Goal: Communication & Community: Answer question/provide support

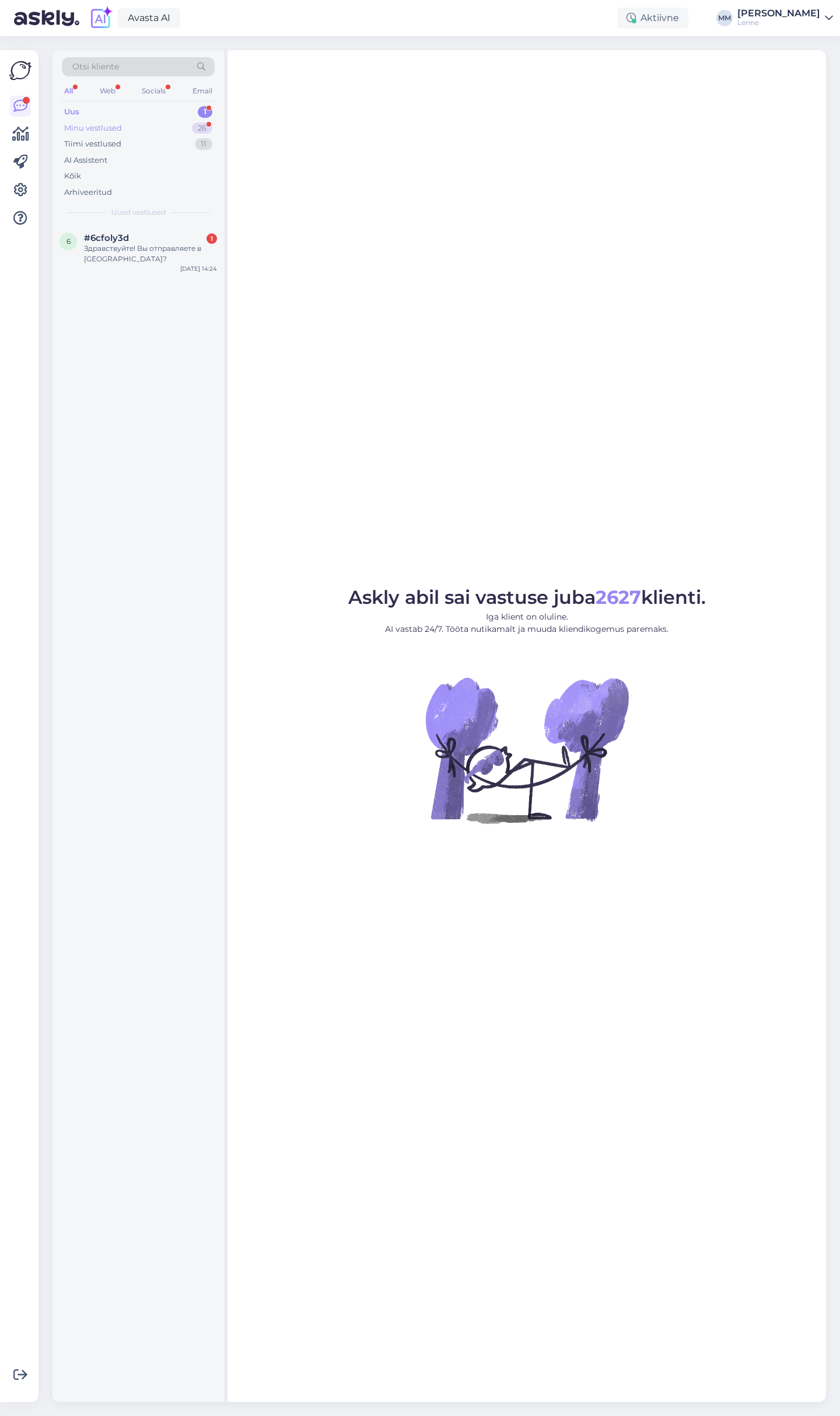
click at [141, 128] on div "Minu vestlused 26" at bounding box center [138, 128] width 153 height 17
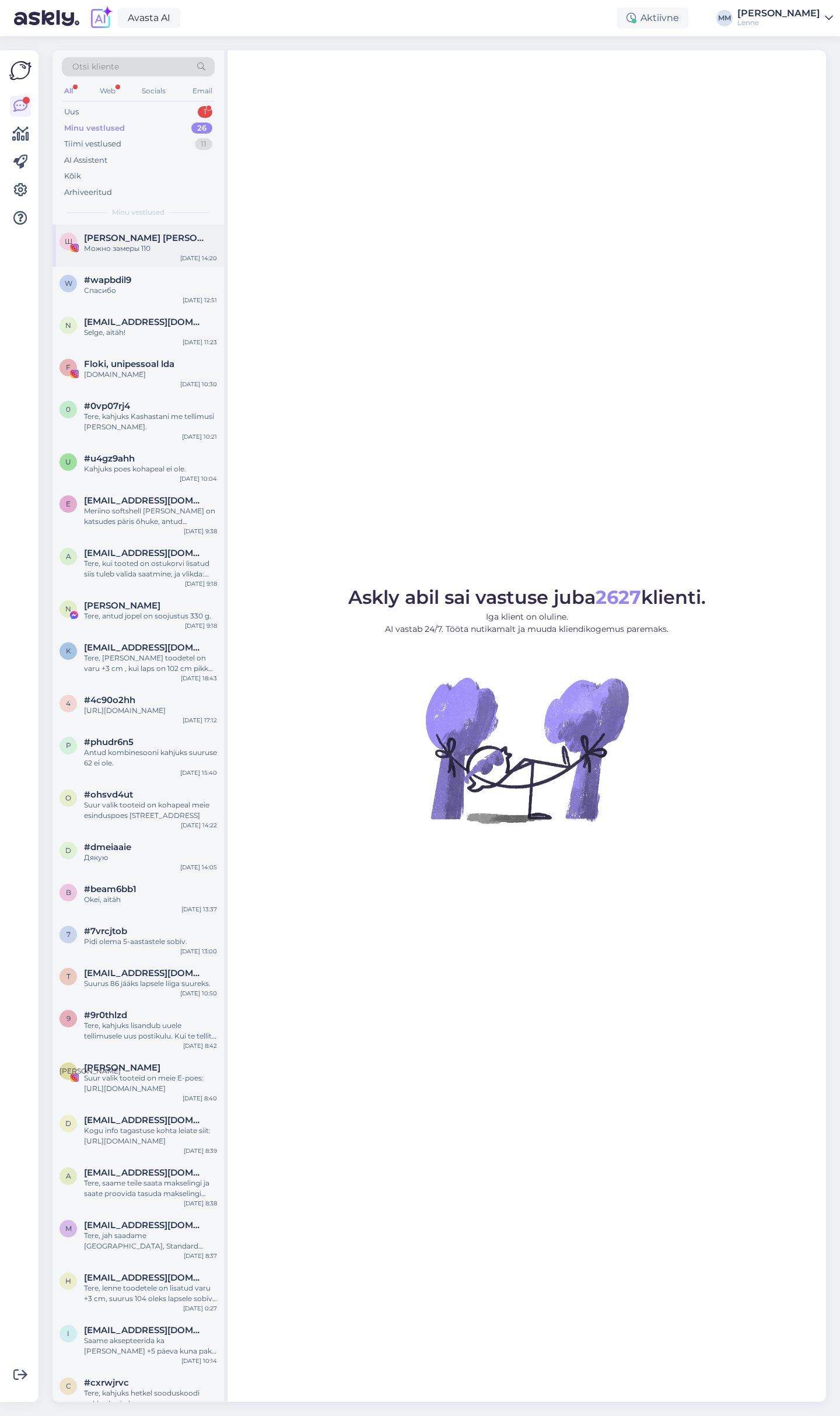
click at [149, 246] on div "Можно замеры 110" at bounding box center [150, 248] width 133 height 10
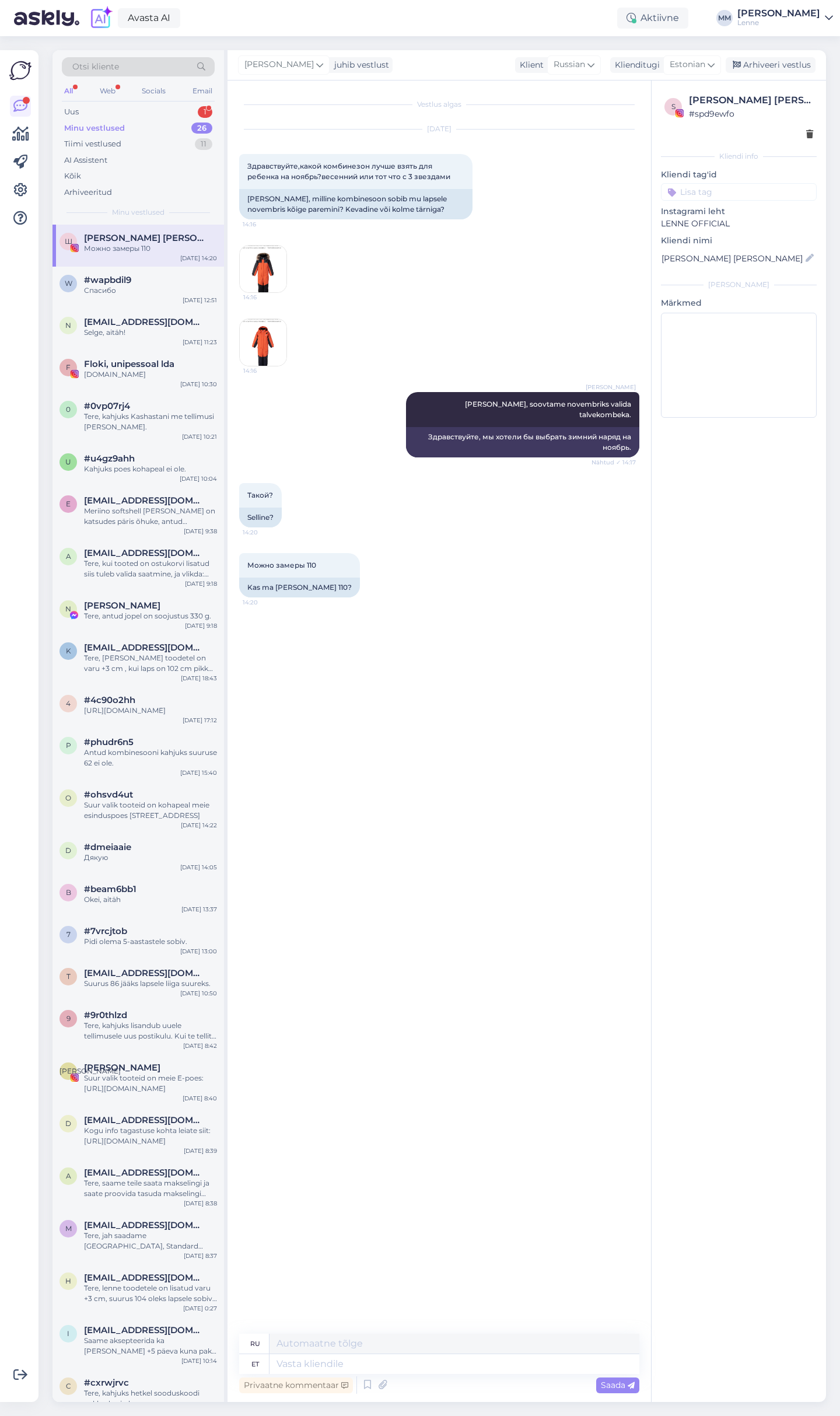
click at [286, 280] on div "14:16" at bounding box center [439, 269] width 400 height 74
click at [279, 276] on img at bounding box center [263, 269] width 47 height 47
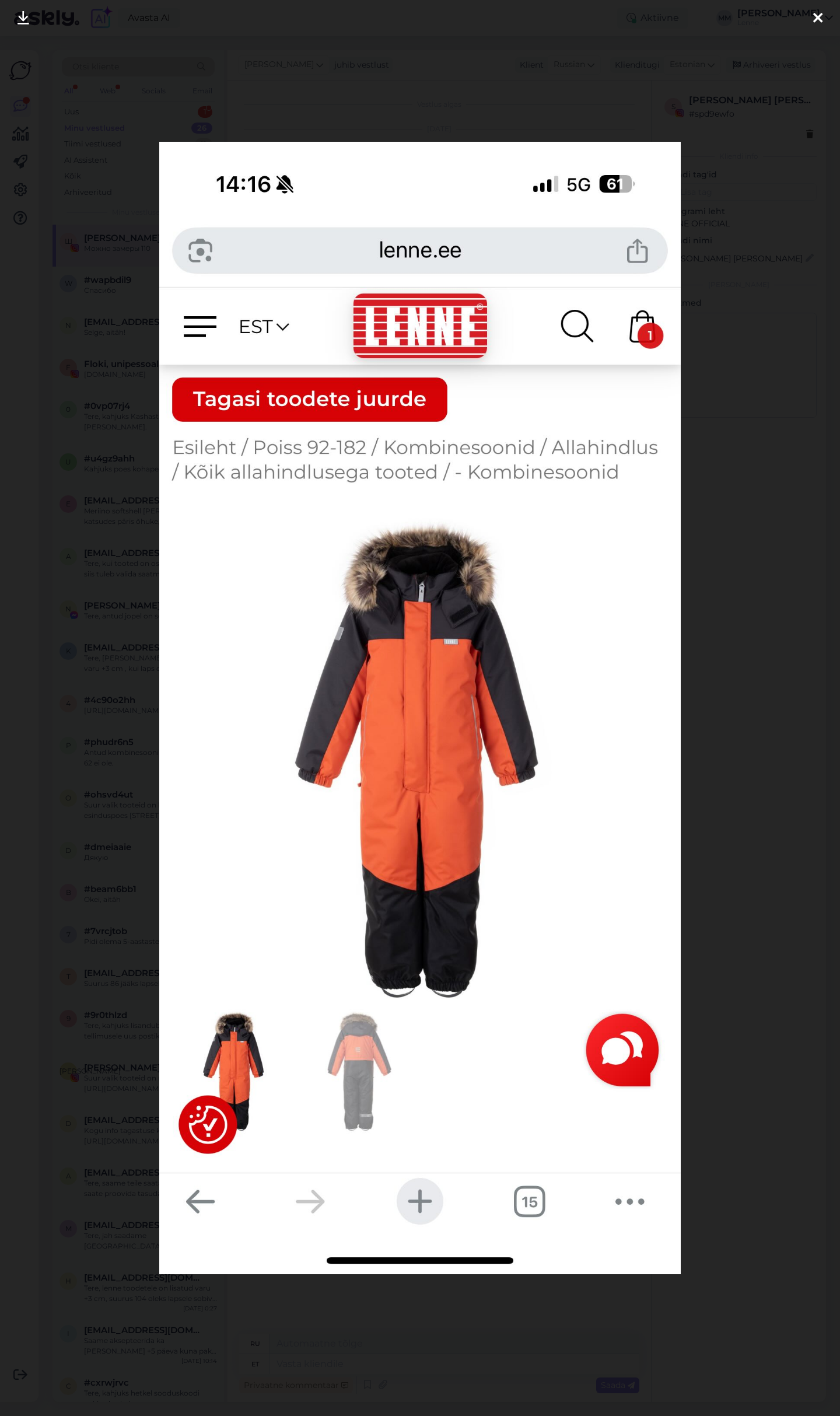
click at [824, 12] on div at bounding box center [818, 18] width 23 height 37
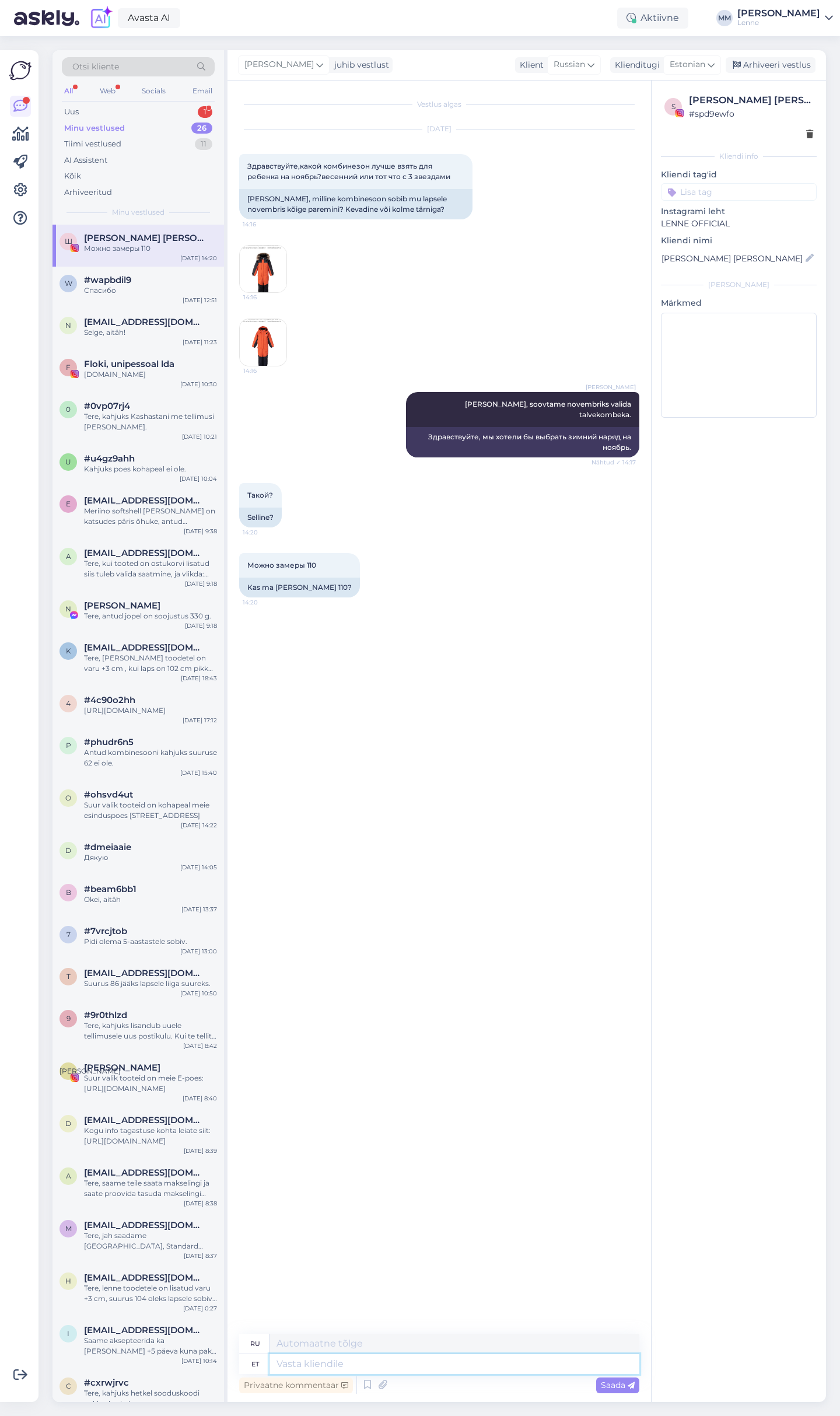
click at [382, 1368] on textarea at bounding box center [454, 1364] width 370 height 20
click at [627, 1391] on div "Saada" at bounding box center [618, 1386] width 43 height 16
click at [133, 106] on div "Uus 1" at bounding box center [138, 112] width 153 height 17
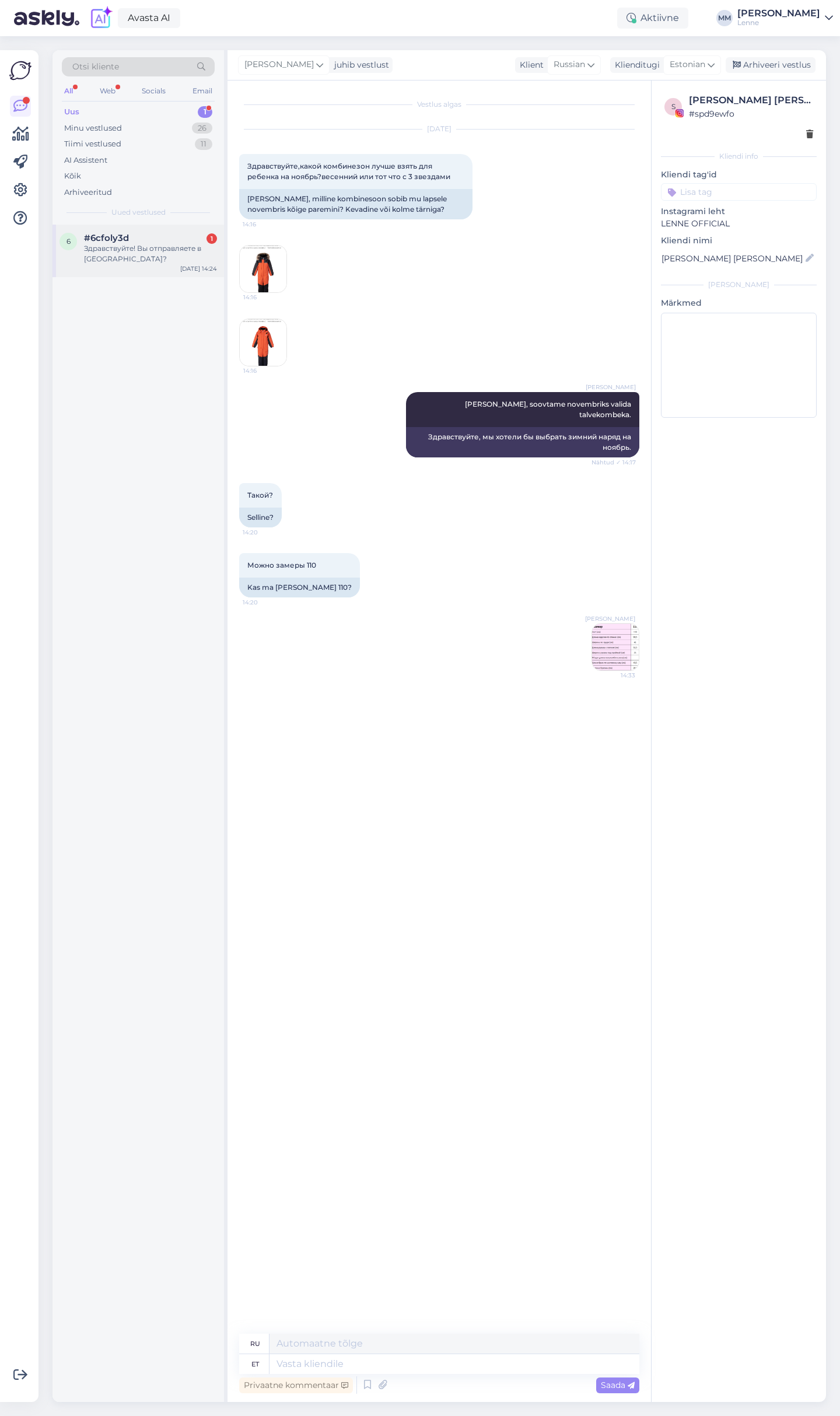
click at [177, 252] on div "Здравствуйте! Вы отправляете в [GEOGRAPHIC_DATA]?" at bounding box center [150, 254] width 133 height 21
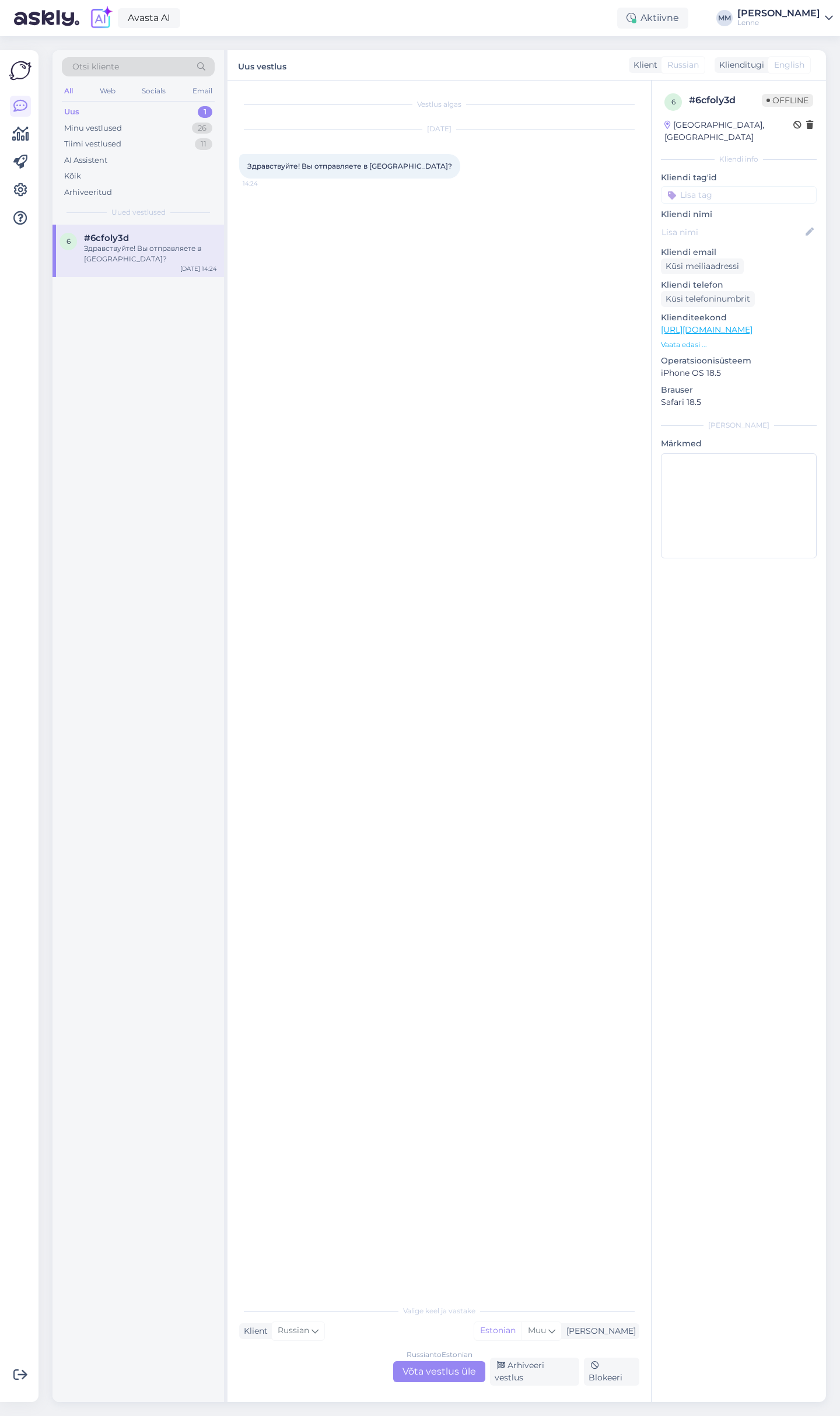
click at [452, 1373] on div "Russian to Estonian Võta vestlus üle" at bounding box center [439, 1372] width 92 height 21
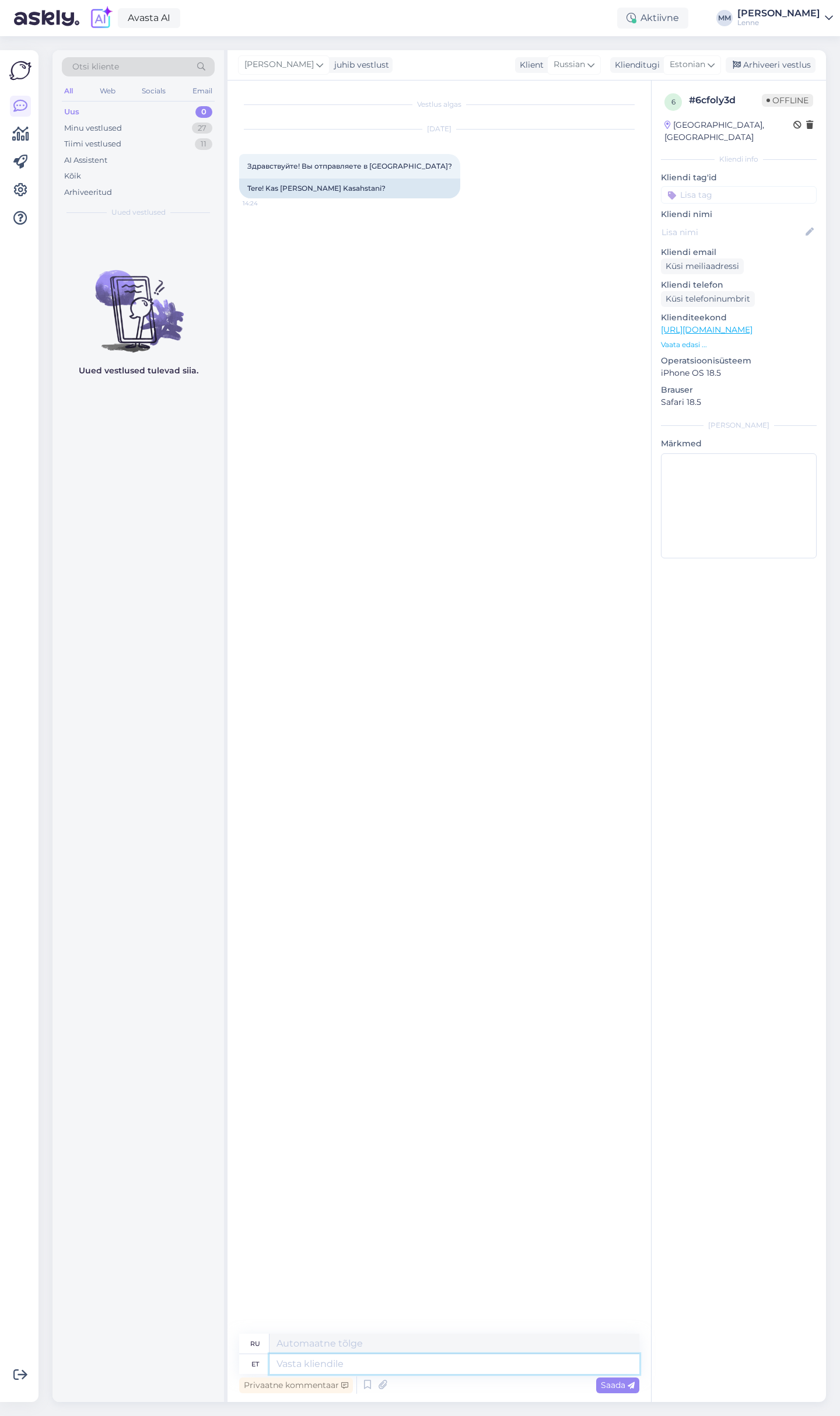
click at [401, 1366] on textarea at bounding box center [454, 1364] width 370 height 20
type textarea "Tere, k"
type textarea "Привет,"
type textarea "Tere, kahjuks e"
type textarea "Здравствуйте, к сожалению."
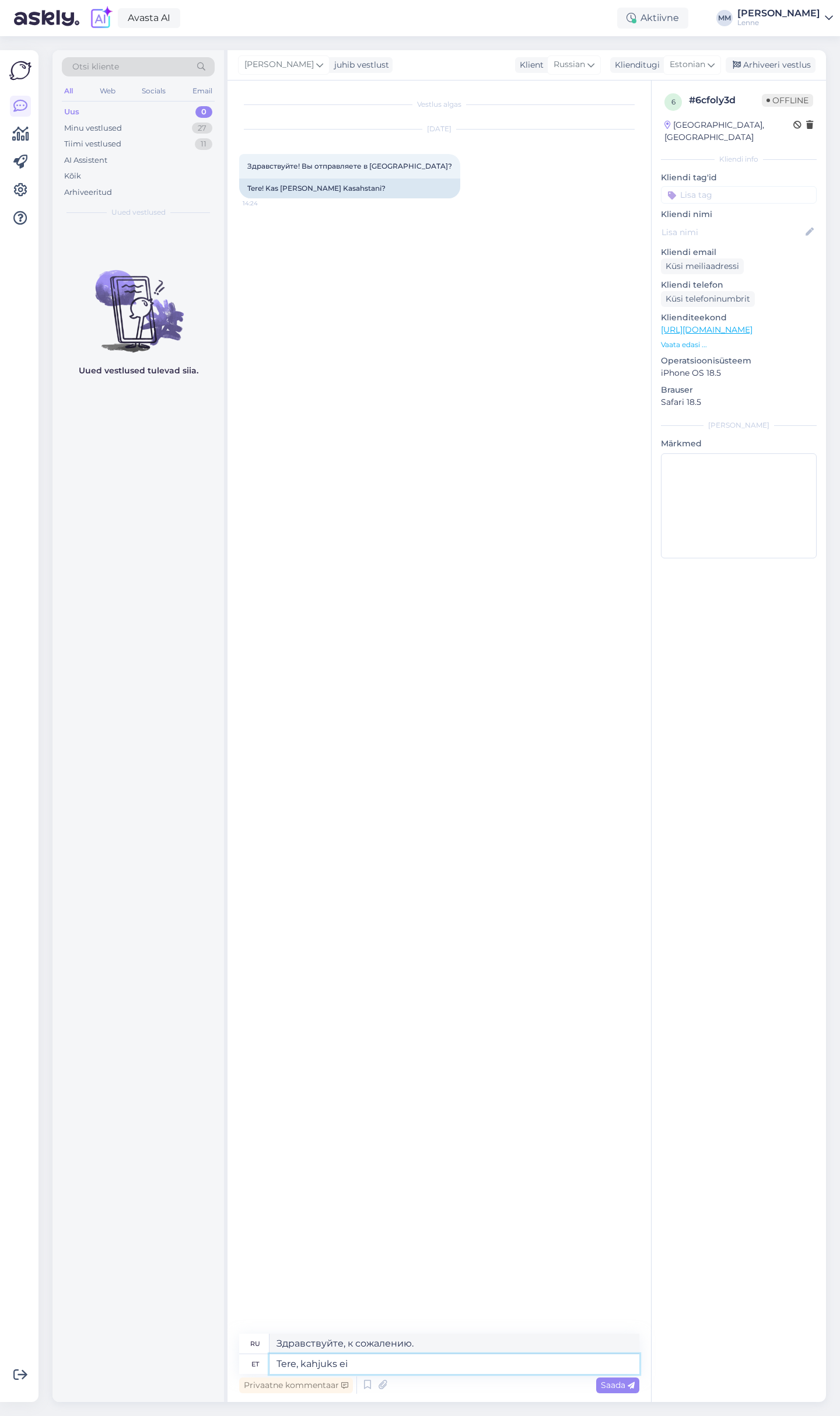
type textarea "Tere, kahjuks ei."
type textarea "Здравствуйте, к сожалению, нет."
